Goal: Task Accomplishment & Management: Manage account settings

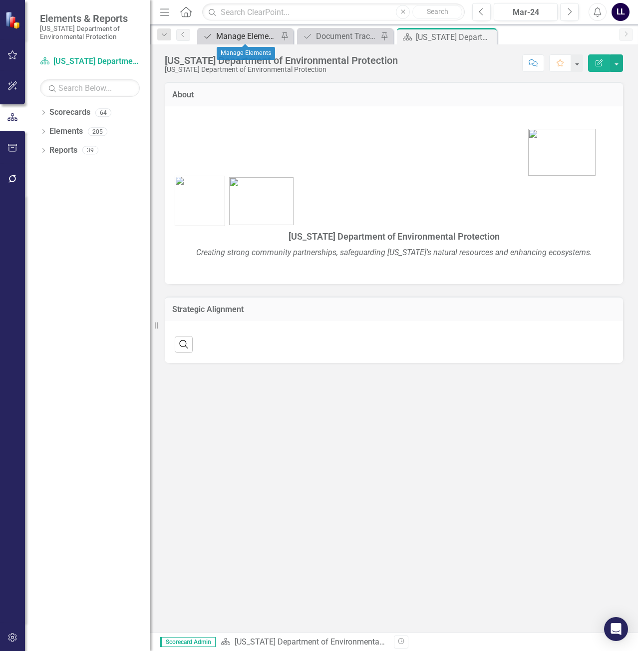
click at [251, 34] on div "Manage Elements" at bounding box center [247, 36] width 62 height 12
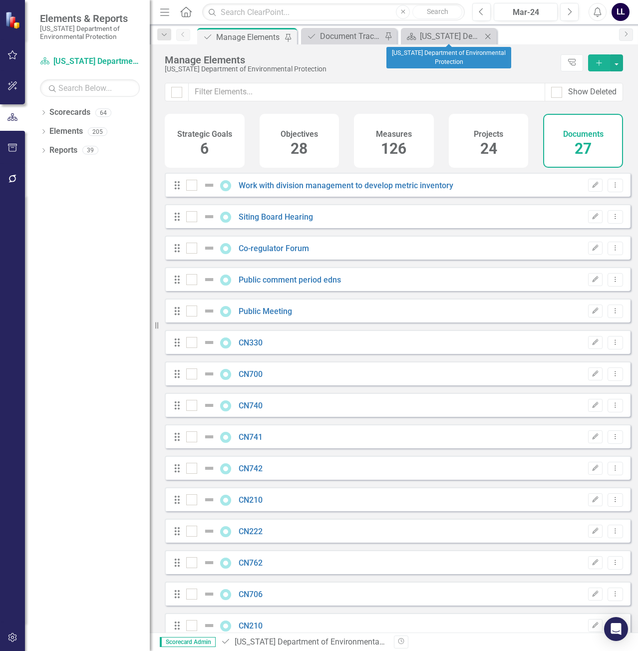
checkbox input "false"
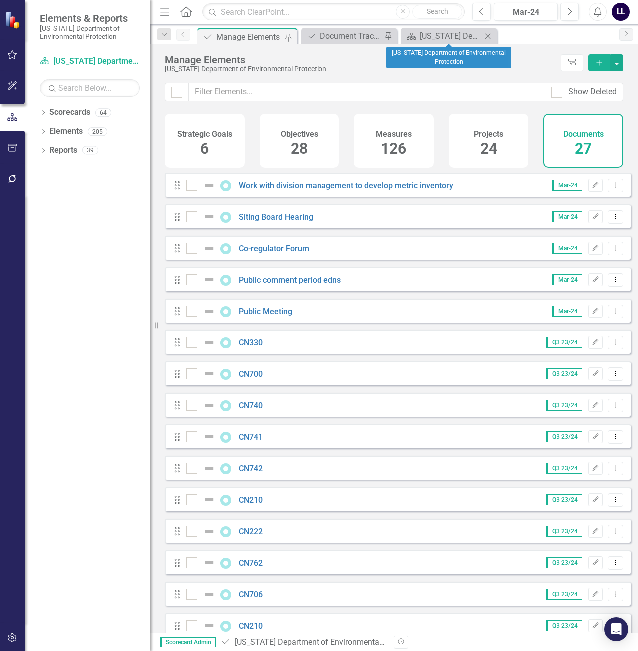
click at [488, 35] on icon "Close" at bounding box center [488, 36] width 10 height 8
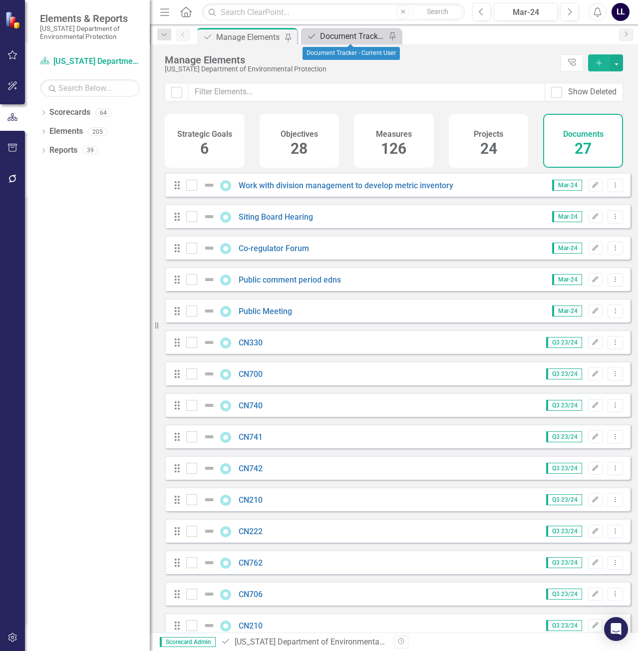
click at [345, 36] on div "Document Tracker - Current User" at bounding box center [353, 36] width 66 height 12
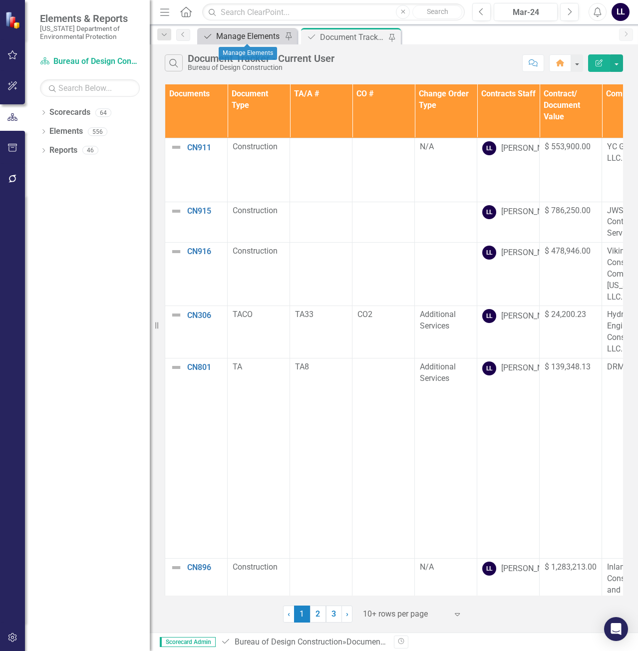
click at [251, 35] on div "Manage Elements" at bounding box center [249, 36] width 66 height 12
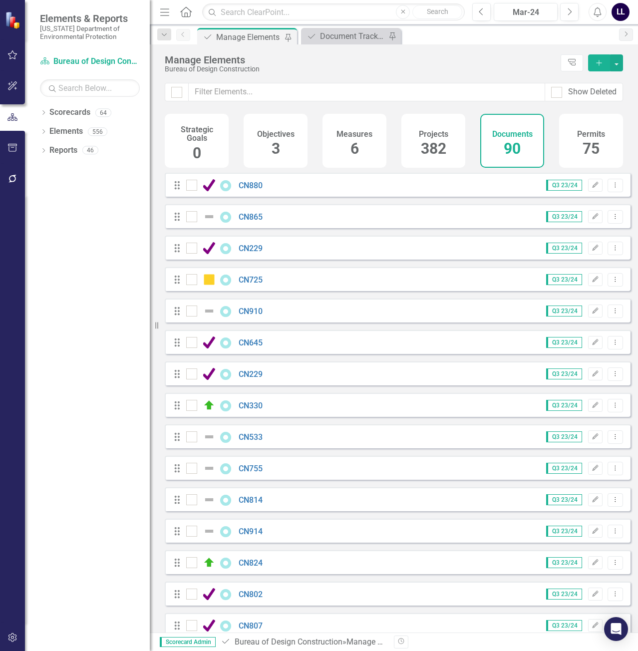
click at [596, 60] on icon "Add" at bounding box center [599, 62] width 9 height 7
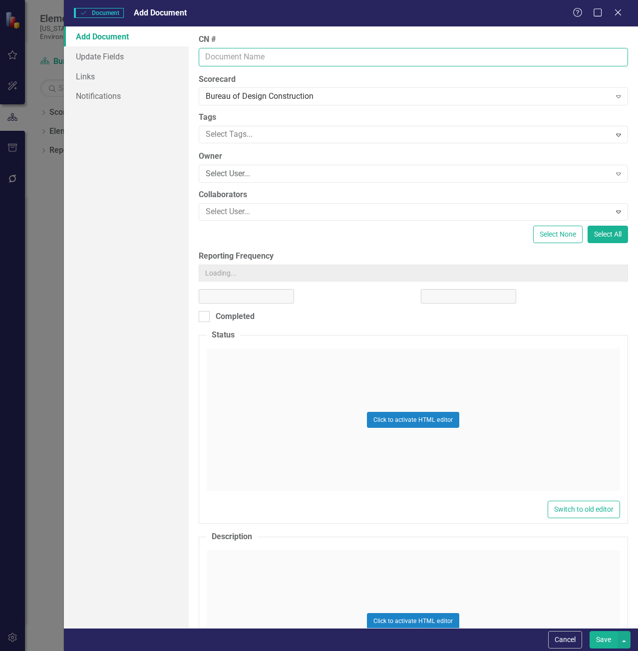
click at [299, 56] on input "CN #" at bounding box center [413, 57] width 429 height 18
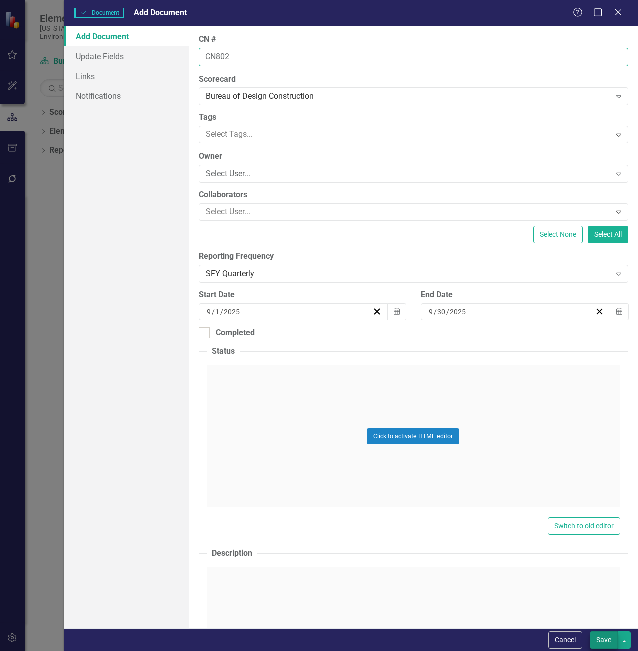
type input "CN802"
click at [604, 636] on button "Save" at bounding box center [604, 639] width 28 height 17
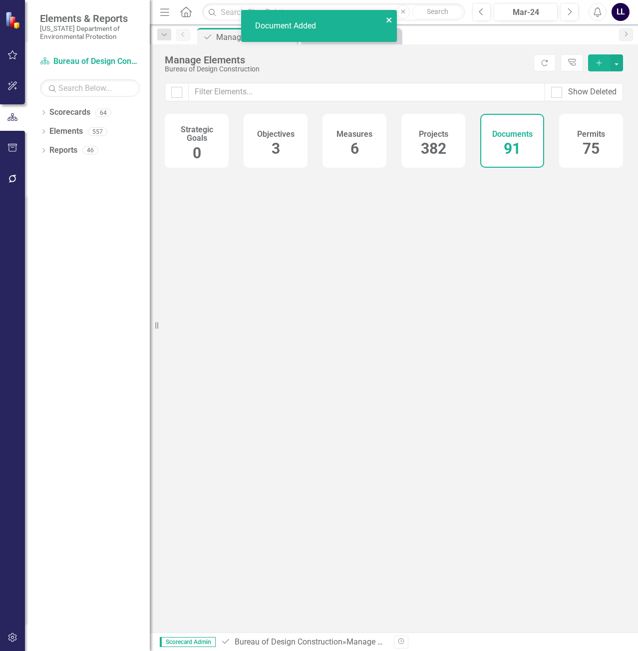
click at [387, 19] on icon "close" at bounding box center [388, 19] width 5 height 5
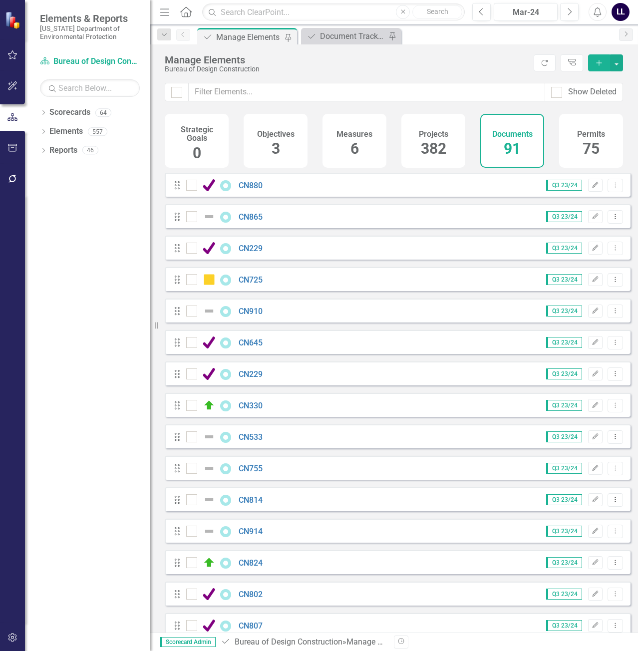
click at [361, 66] on div "Bureau of Design Construction" at bounding box center [347, 68] width 364 height 7
click at [355, 33] on div "icon.bolt Document Added Elements & Reports [US_STATE] Department of Environmen…" at bounding box center [319, 325] width 638 height 651
click at [345, 35] on div "Document Tracker - Current User" at bounding box center [353, 36] width 66 height 12
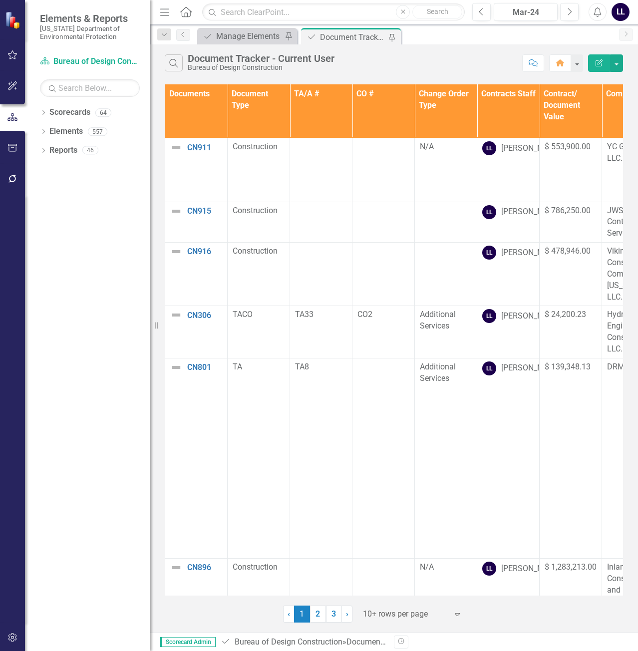
click at [13, 59] on button "button" at bounding box center [12, 55] width 22 height 21
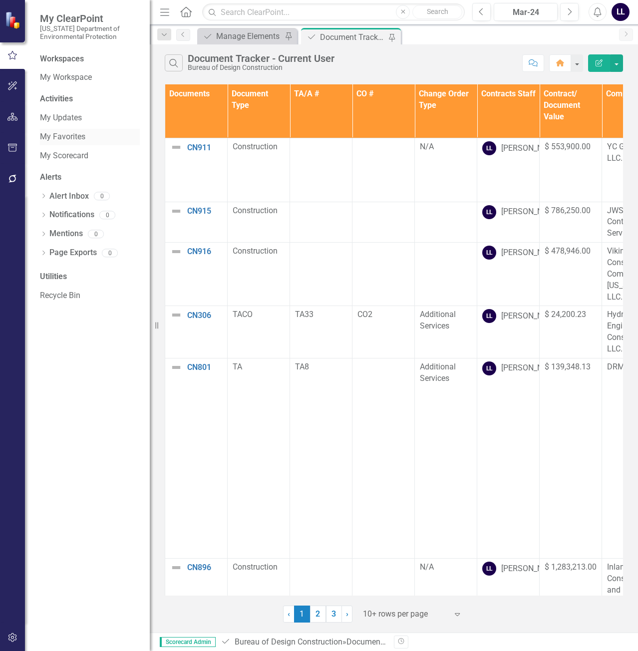
click at [74, 138] on link "My Favorites" at bounding box center [90, 136] width 100 height 11
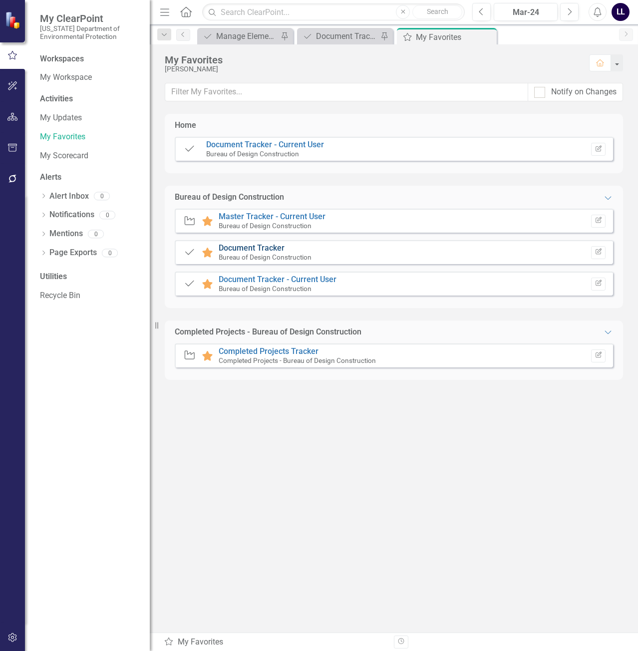
click at [270, 247] on link "Document Tracker" at bounding box center [252, 247] width 66 height 9
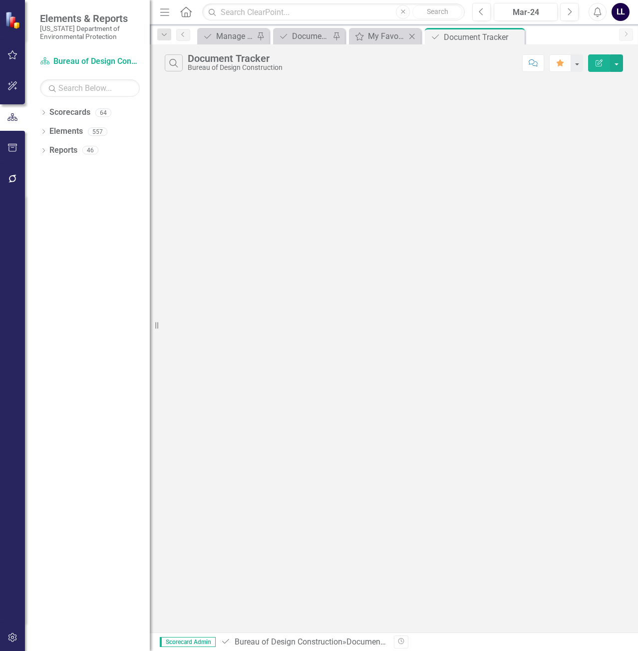
click at [408, 35] on icon "Close" at bounding box center [412, 36] width 10 height 8
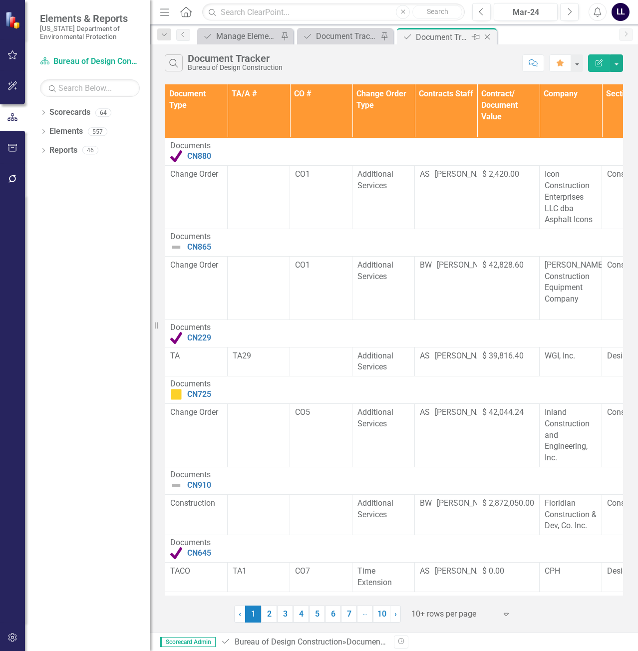
click at [435, 38] on div "Document Tracker" at bounding box center [442, 37] width 53 height 12
click at [474, 36] on icon at bounding box center [476, 37] width 8 height 6
click at [377, 617] on link "10" at bounding box center [381, 614] width 17 height 17
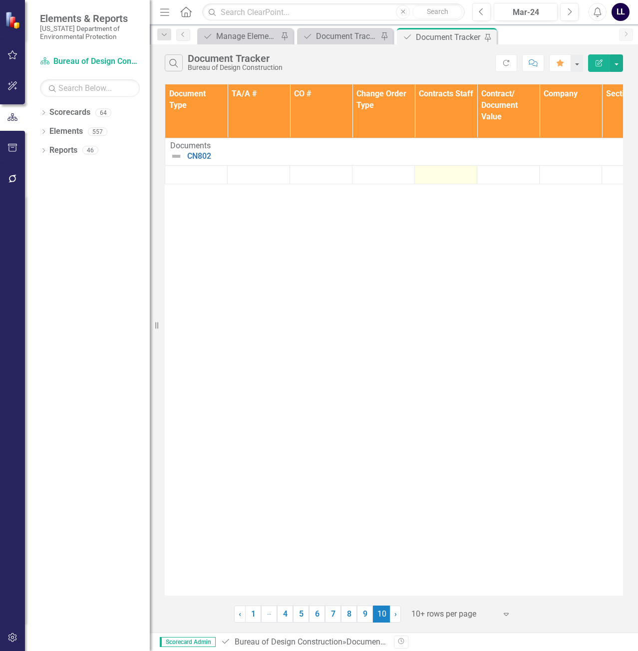
click at [437, 178] on div at bounding box center [446, 175] width 52 height 12
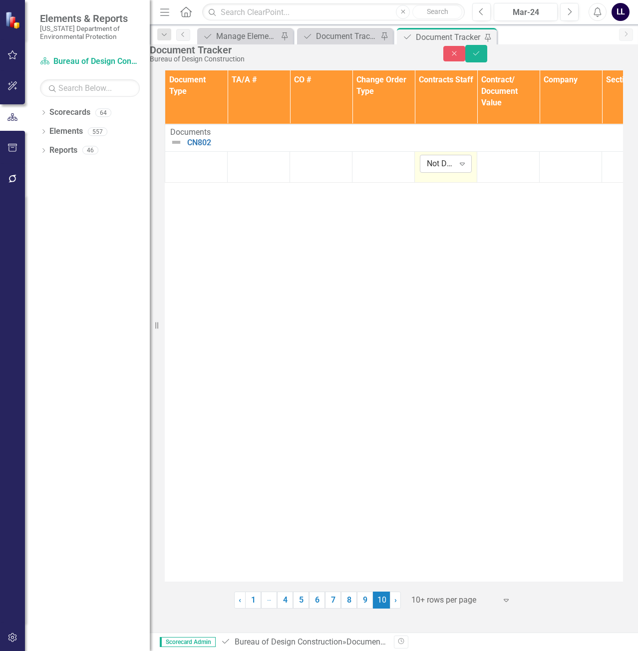
click at [444, 170] on div "Not Defined" at bounding box center [440, 163] width 27 height 11
type input "[PERSON_NAME]"
click at [481, 56] on icon "Save" at bounding box center [476, 53] width 9 height 7
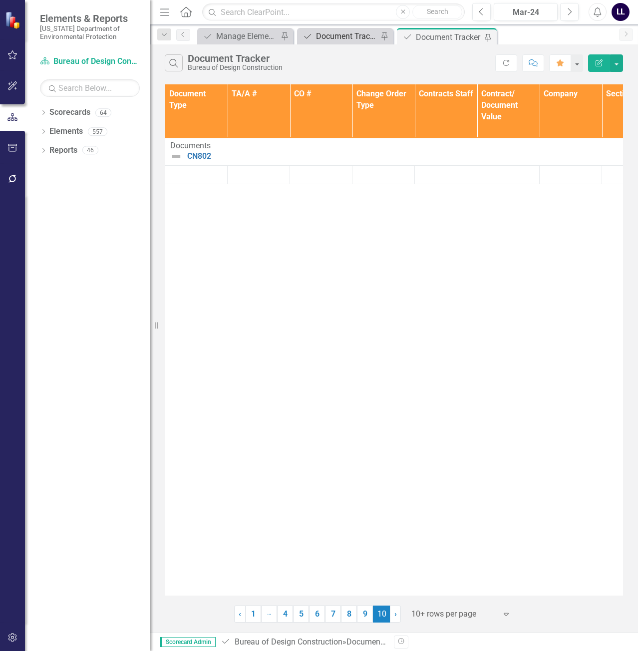
click at [323, 38] on div "Document Tracker - Current User" at bounding box center [347, 36] width 62 height 12
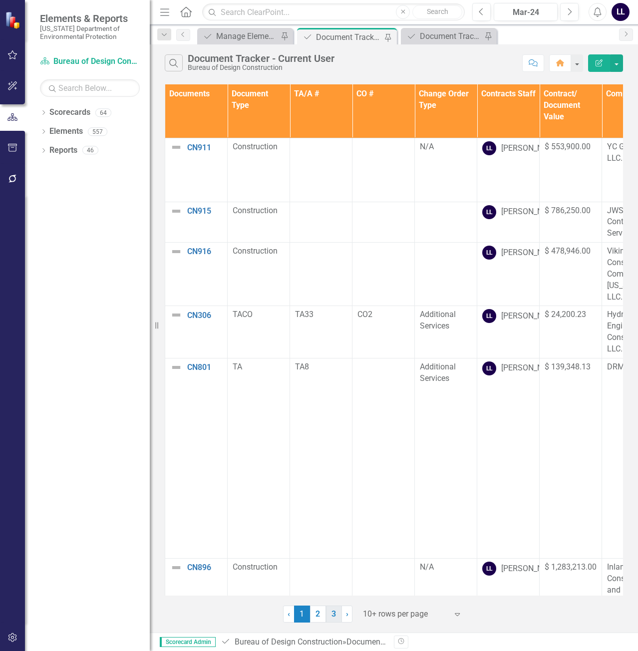
click at [333, 614] on link "3" at bounding box center [334, 614] width 16 height 17
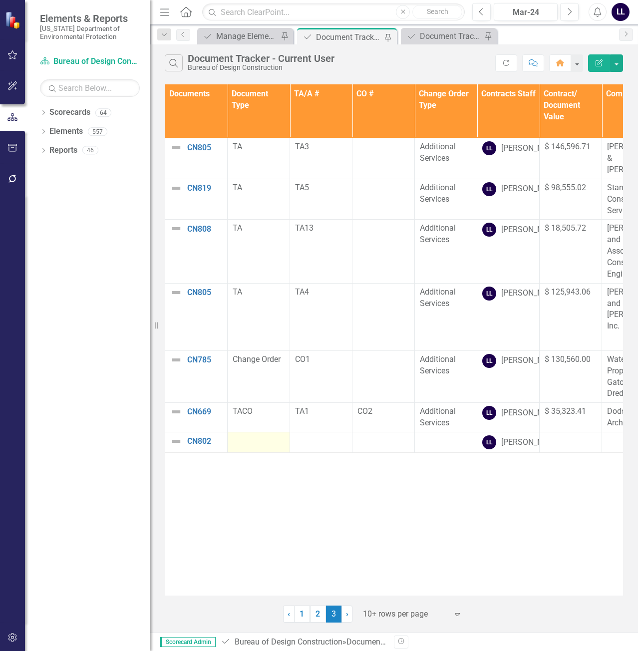
click at [261, 436] on td at bounding box center [259, 442] width 62 height 20
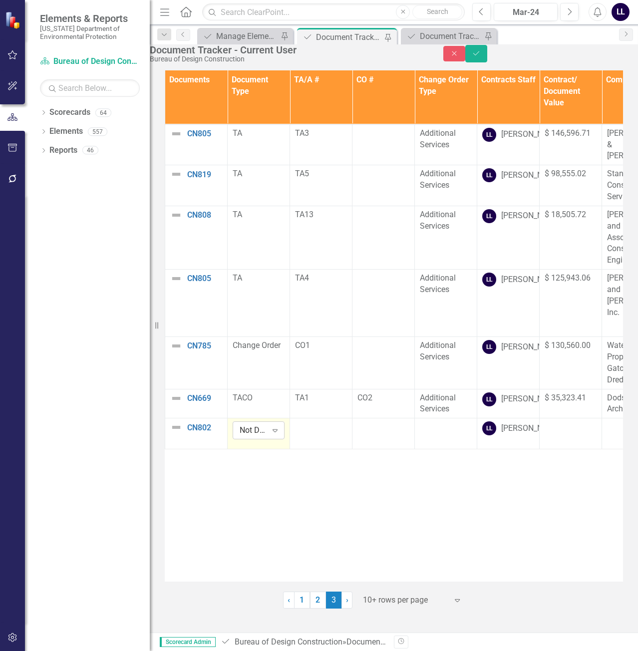
click at [257, 425] on div "Not Defined" at bounding box center [253, 430] width 27 height 11
click at [324, 430] on td at bounding box center [321, 433] width 62 height 31
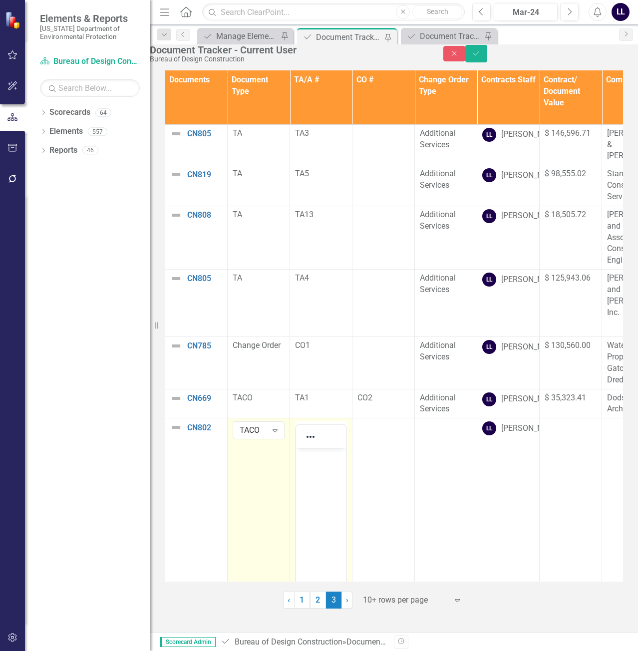
click at [313, 469] on body "Rich Text Area. Press ALT-0 for help." at bounding box center [321, 523] width 50 height 150
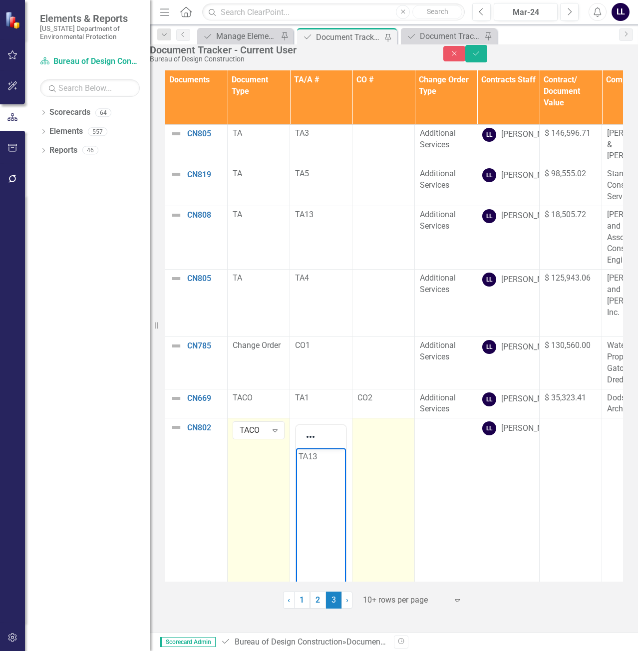
scroll to position [68, 0]
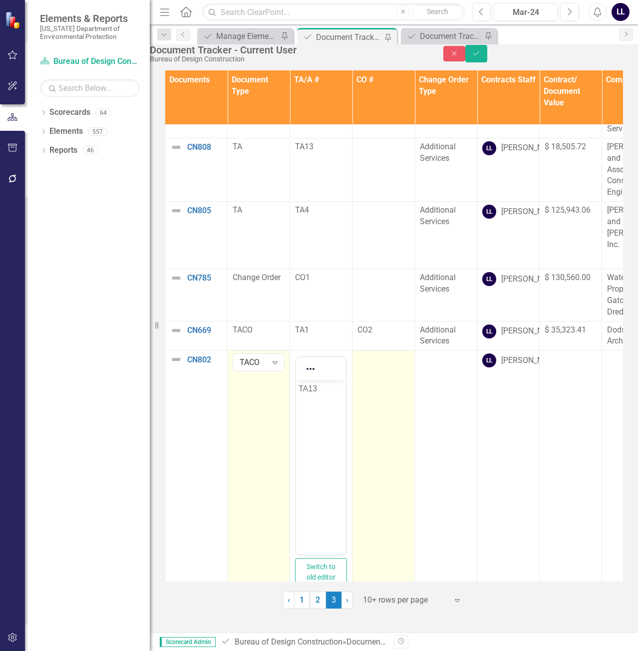
click at [378, 401] on td at bounding box center [383, 473] width 62 height 247
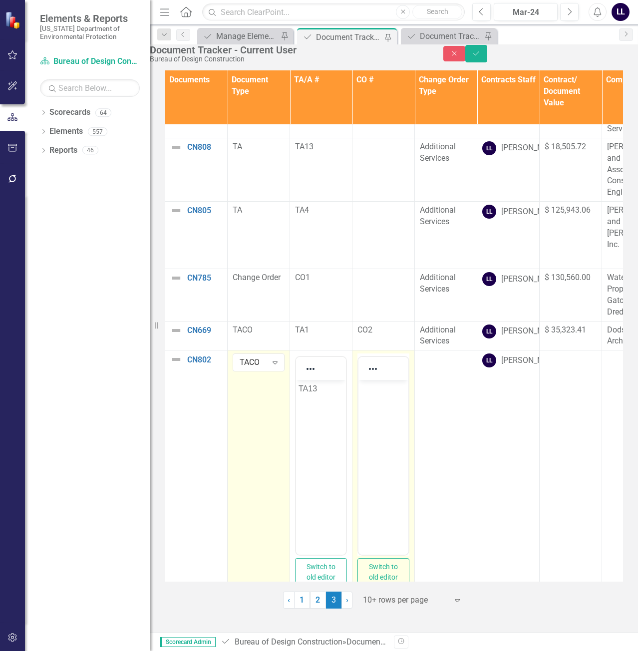
scroll to position [0, 0]
click at [378, 410] on body "Rich Text Area. Press ALT-0 for help." at bounding box center [383, 455] width 50 height 150
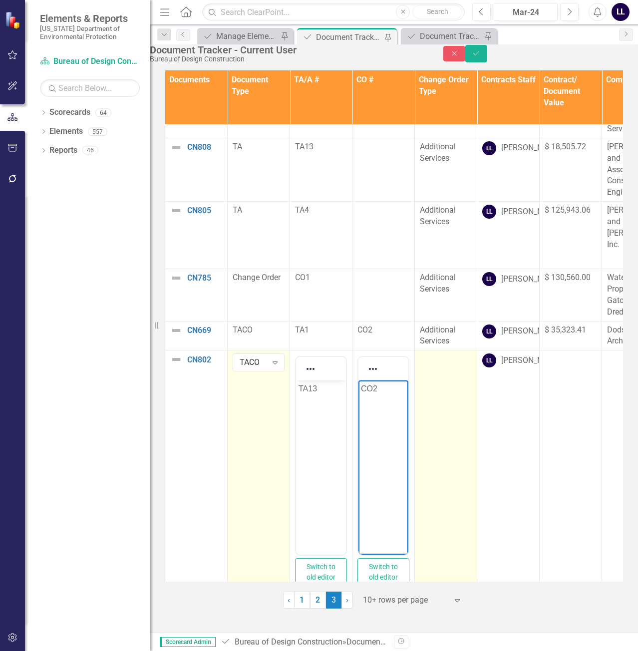
click at [439, 405] on td at bounding box center [446, 473] width 62 height 247
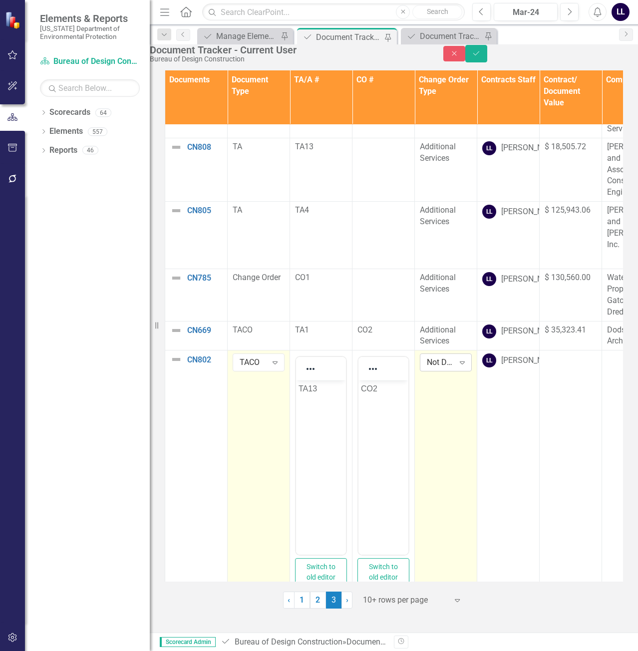
click at [446, 357] on div "Not Defined" at bounding box center [440, 362] width 27 height 11
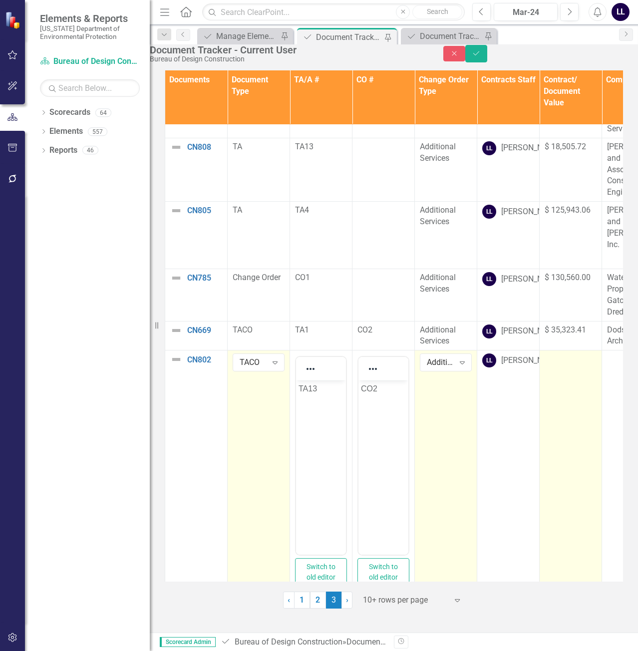
click at [562, 374] on td at bounding box center [571, 473] width 62 height 247
click at [564, 353] on input "number" at bounding box center [571, 362] width 52 height 18
click at [564, 354] on input "number" at bounding box center [571, 362] width 52 height 18
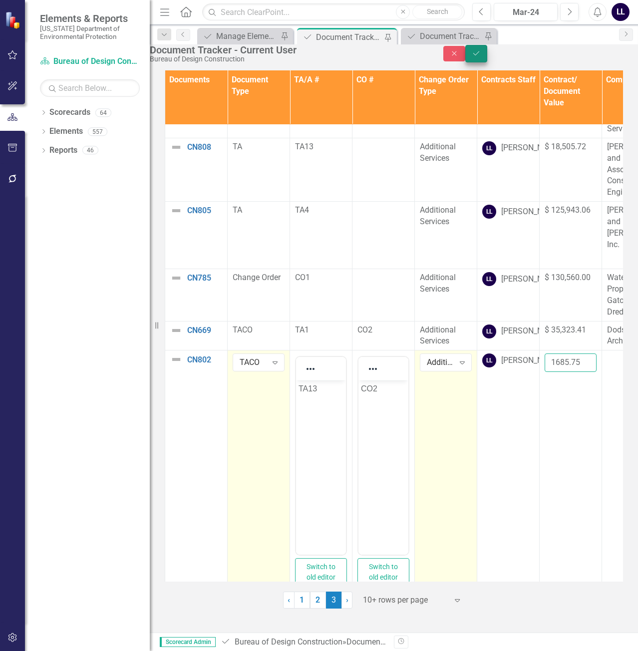
type input "1685.75"
click at [481, 57] on icon "Save" at bounding box center [476, 53] width 9 height 7
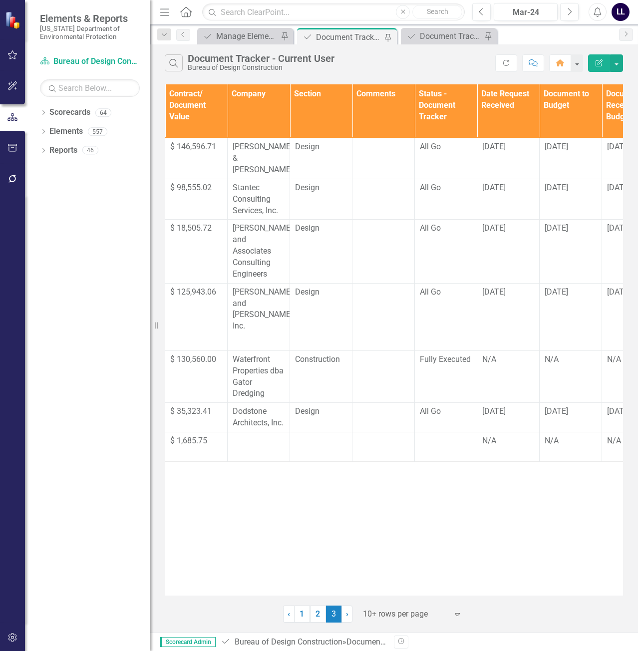
scroll to position [0, 380]
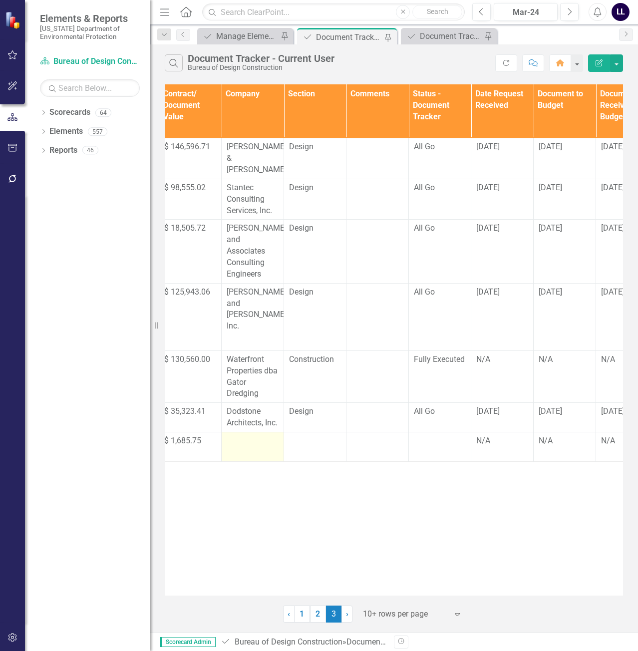
click at [240, 432] on td at bounding box center [253, 446] width 62 height 29
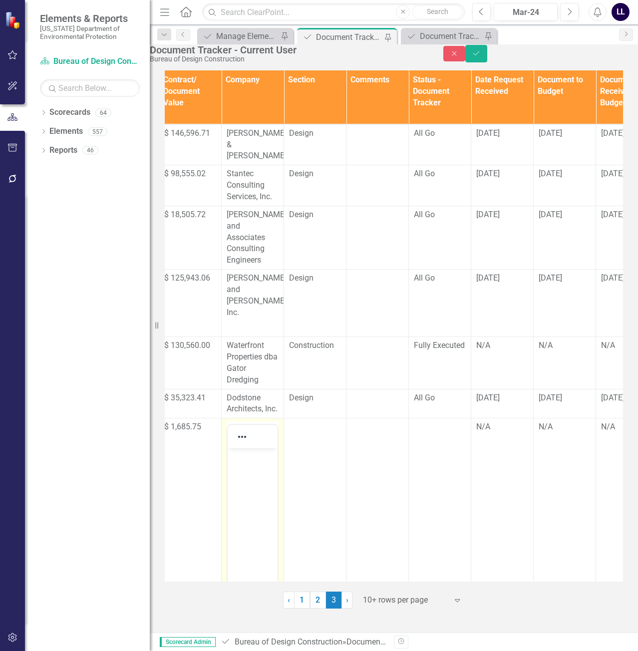
scroll to position [0, 0]
click at [243, 464] on body "Rich Text Area. Press ALT-0 for help." at bounding box center [253, 523] width 50 height 150
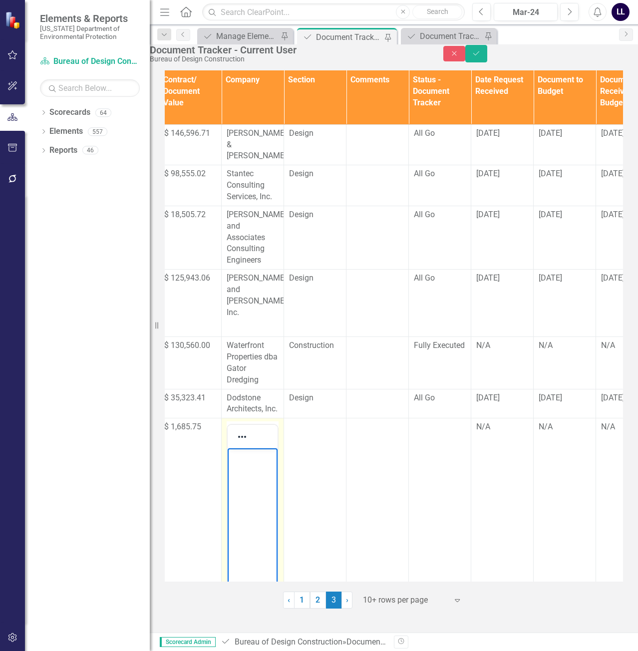
click at [251, 483] on body "Rich Text Area. Press ALT-0 for help." at bounding box center [253, 523] width 50 height 150
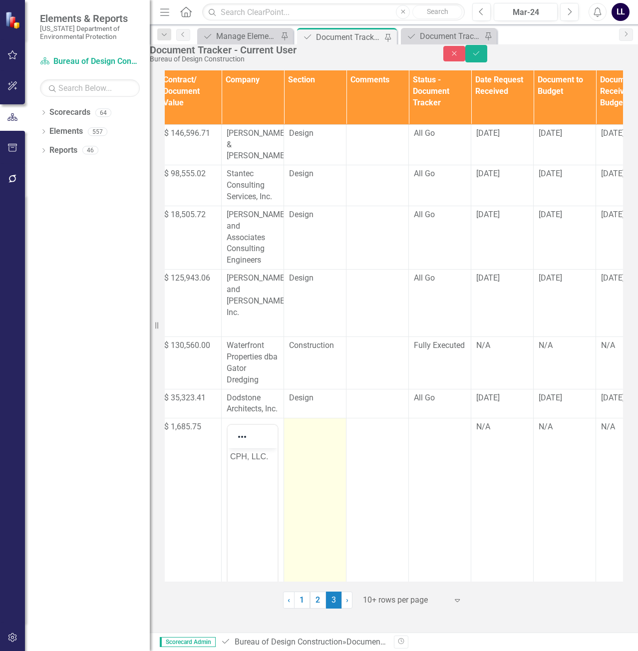
click at [307, 460] on td at bounding box center [315, 541] width 62 height 247
click at [306, 425] on div "Not Defined" at bounding box center [309, 430] width 27 height 11
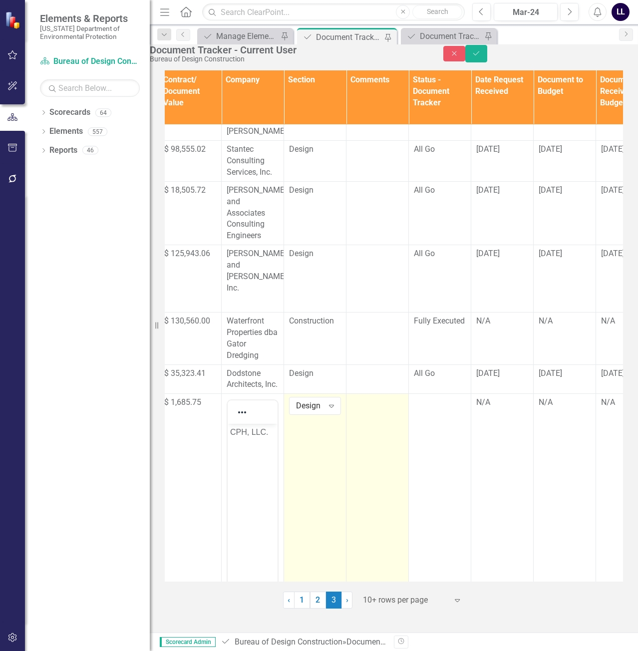
scroll to position [0, 380]
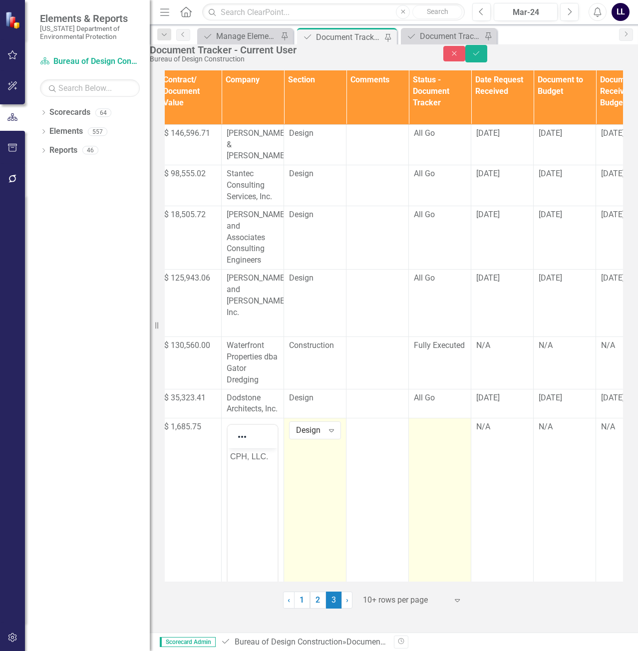
click at [443, 435] on td at bounding box center [440, 541] width 62 height 247
click at [429, 426] on div "Not Defined" at bounding box center [434, 430] width 27 height 11
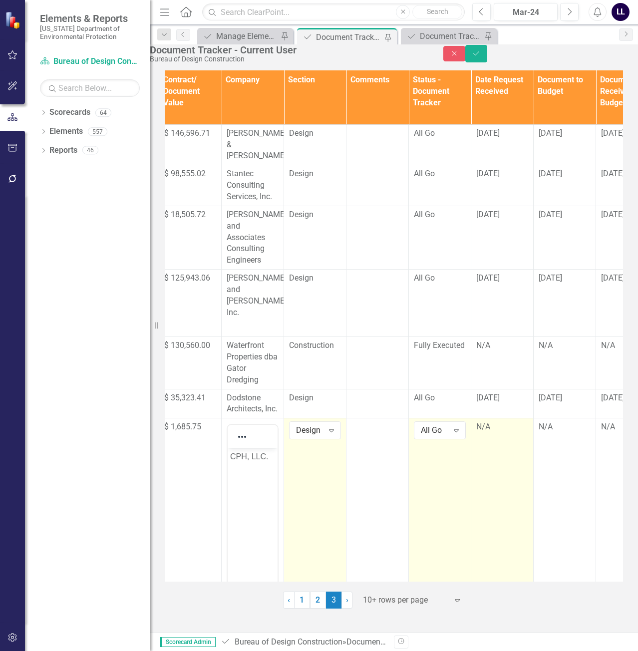
click at [496, 433] on td "N/A" at bounding box center [502, 541] width 62 height 247
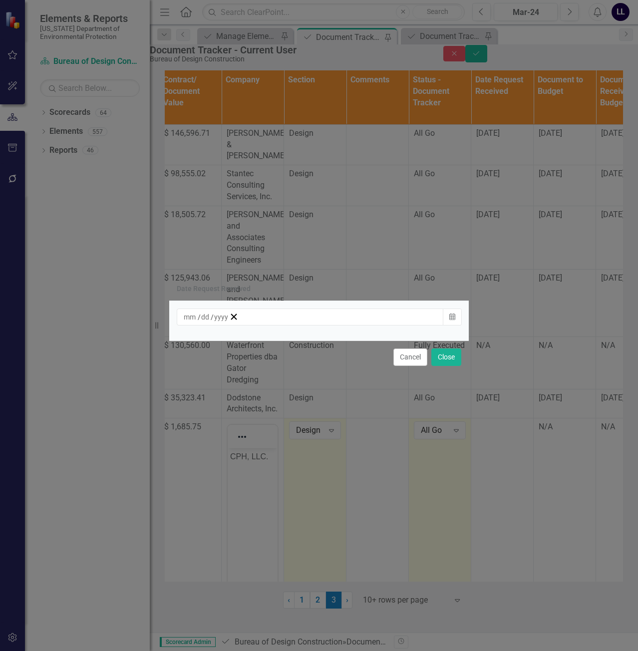
click at [229, 314] on div "/ /" at bounding box center [206, 317] width 46 height 10
click at [318, 427] on abbr "26" at bounding box center [314, 423] width 8 height 8
click at [442, 360] on button "Close" at bounding box center [446, 356] width 30 height 17
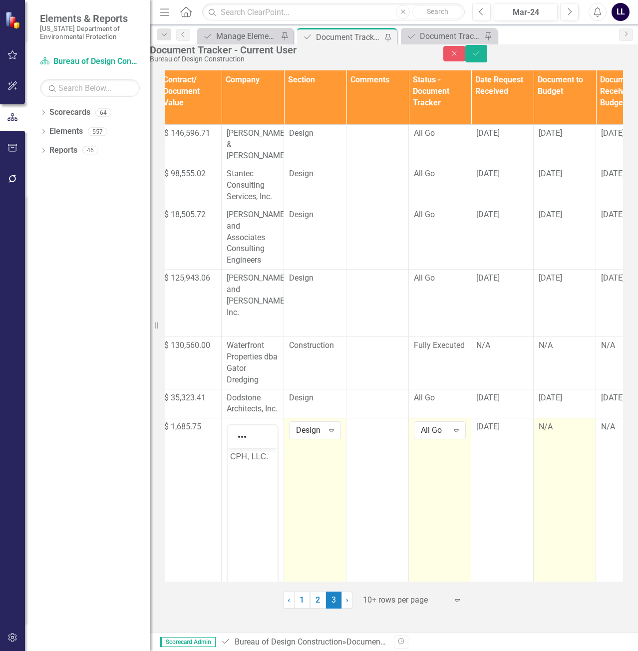
click at [560, 421] on div "N/A" at bounding box center [565, 426] width 52 height 11
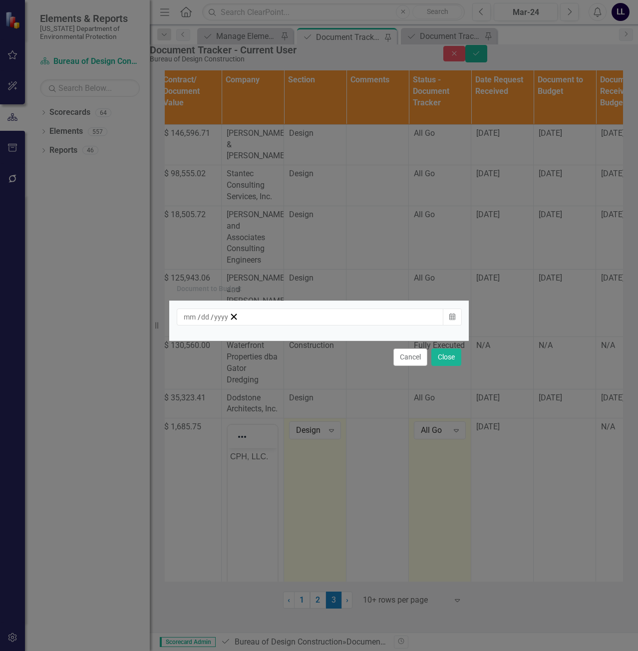
click at [229, 319] on div "/ /" at bounding box center [206, 317] width 46 height 10
click at [318, 427] on abbr "26" at bounding box center [314, 423] width 8 height 8
click at [445, 355] on button "Close" at bounding box center [446, 356] width 30 height 17
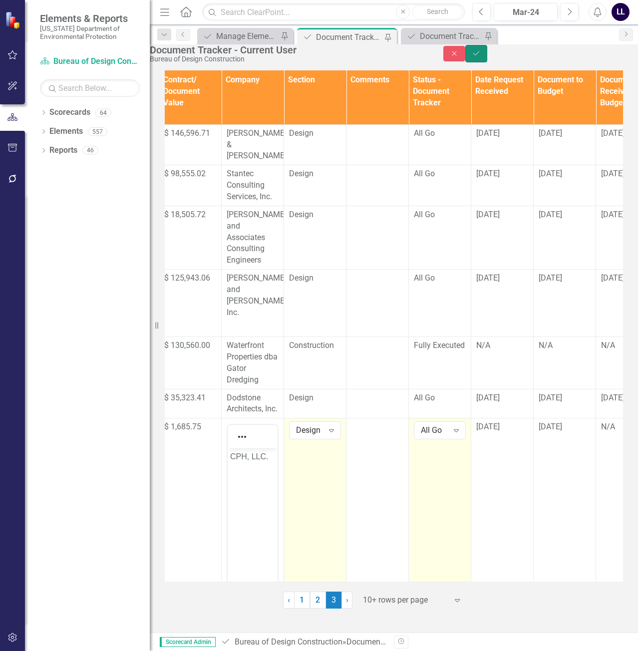
click at [481, 57] on icon "Save" at bounding box center [476, 53] width 9 height 7
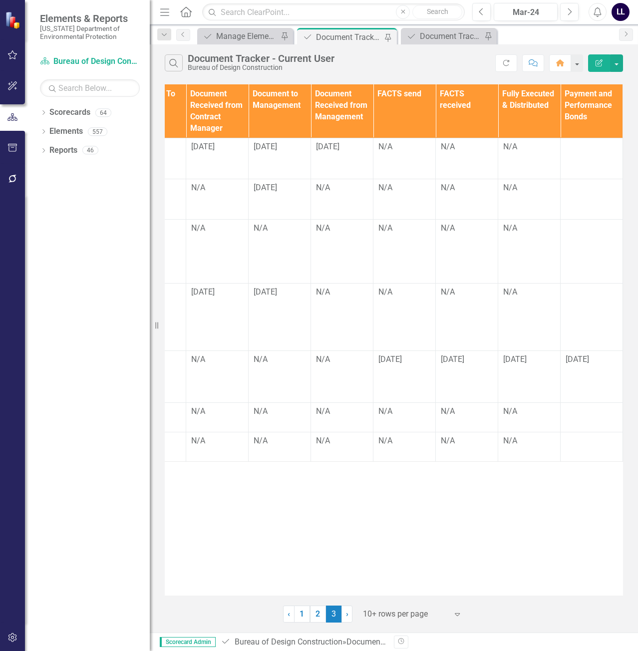
scroll to position [0, 0]
